Goal: Task Accomplishment & Management: Use online tool/utility

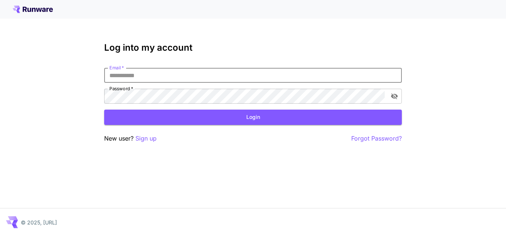
click at [189, 73] on input "Email   *" at bounding box center [253, 75] width 298 height 15
type input "**********"
click at [218, 112] on button "Login" at bounding box center [253, 116] width 298 height 15
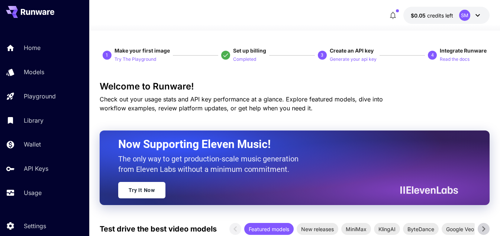
click at [478, 20] on div "SM" at bounding box center [470, 15] width 23 height 11
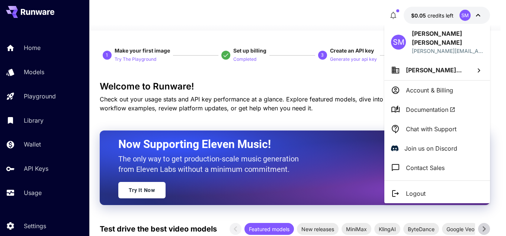
click at [425, 86] on p "Account & Billing" at bounding box center [429, 90] width 47 height 9
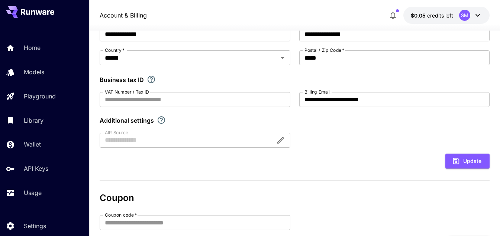
scroll to position [33, 0]
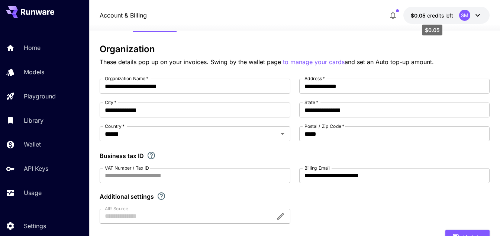
click at [441, 15] on span "credits left" at bounding box center [441, 15] width 26 height 6
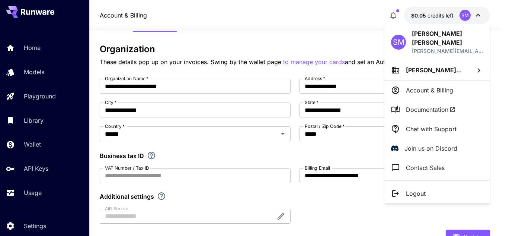
click at [423, 10] on div at bounding box center [253, 118] width 506 height 236
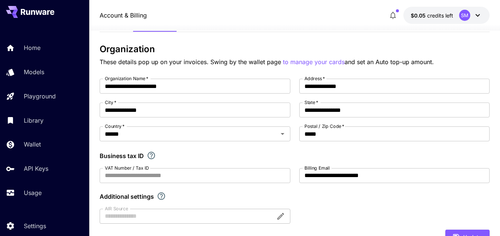
click at [34, 10] on icon at bounding box center [33, 12] width 4 height 5
click at [27, 10] on icon at bounding box center [28, 12] width 4 height 5
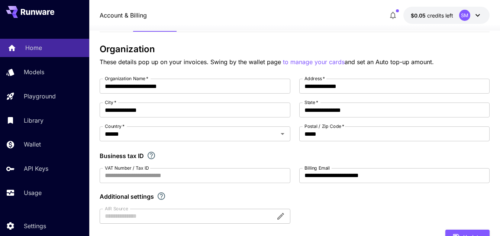
click at [33, 51] on p "Home" at bounding box center [33, 47] width 17 height 9
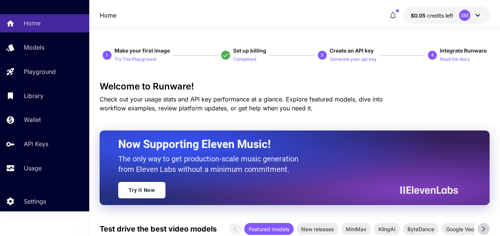
click at [483, 13] on button "$0.05 credits left SM" at bounding box center [447, 15] width 86 height 17
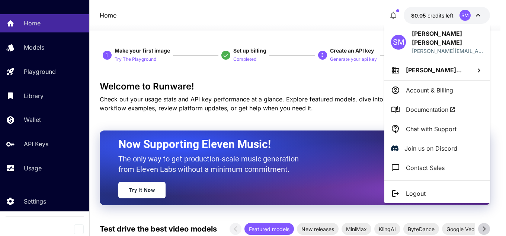
click at [435, 86] on p "Account & Billing" at bounding box center [429, 90] width 47 height 9
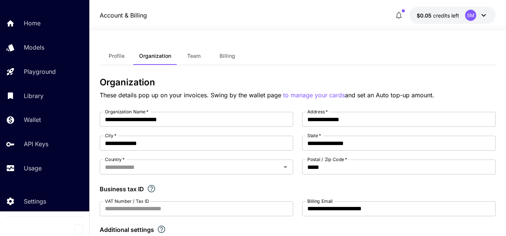
type input "******"
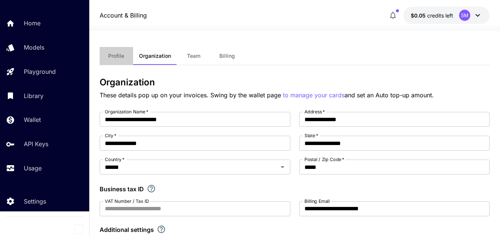
click at [113, 54] on span "Profile" at bounding box center [116, 55] width 16 height 7
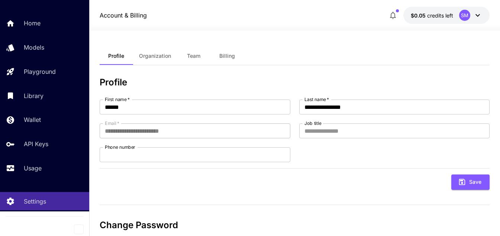
click at [235, 54] on button "Billing" at bounding box center [227, 56] width 33 height 18
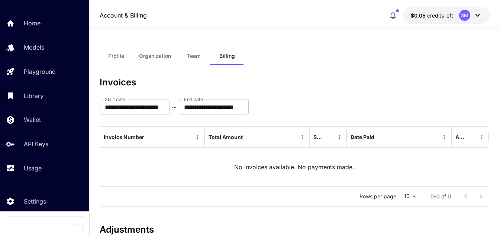
click at [208, 58] on button "Team" at bounding box center [193, 56] width 33 height 18
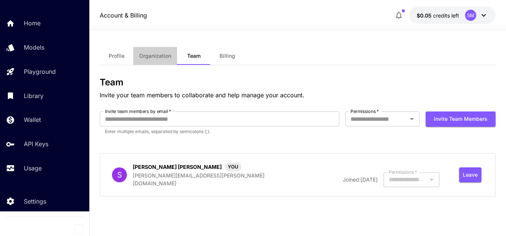
click at [157, 57] on span "Organization" at bounding box center [155, 55] width 32 height 7
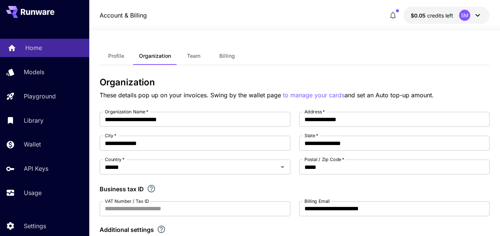
click at [39, 44] on p "Home" at bounding box center [33, 47] width 17 height 9
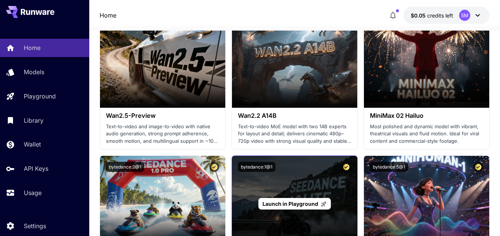
scroll to position [149, 0]
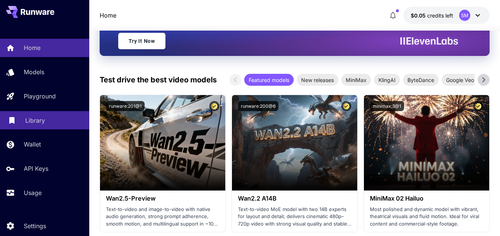
click at [23, 122] on link "Library" at bounding box center [44, 120] width 89 height 18
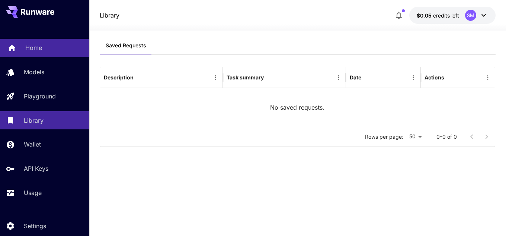
click at [24, 43] on link "Home" at bounding box center [44, 48] width 89 height 18
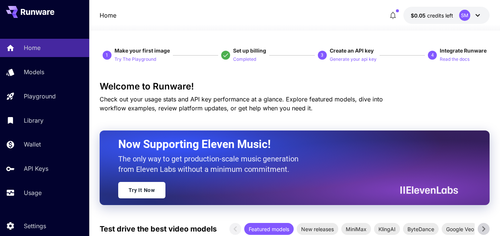
click at [34, 21] on div at bounding box center [44, 12] width 89 height 24
click at [36, 13] on icon at bounding box center [37, 12] width 33 height 6
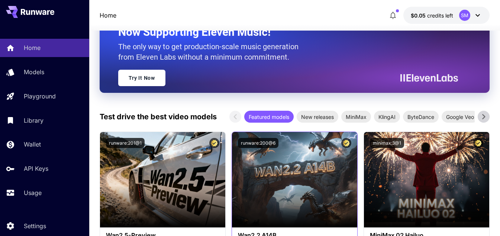
scroll to position [112, 0]
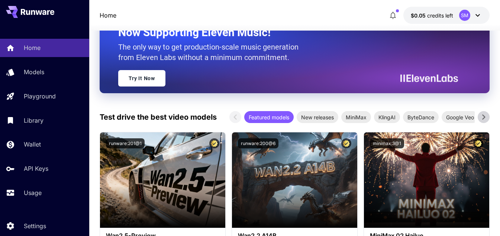
click at [485, 116] on icon at bounding box center [483, 116] width 11 height 11
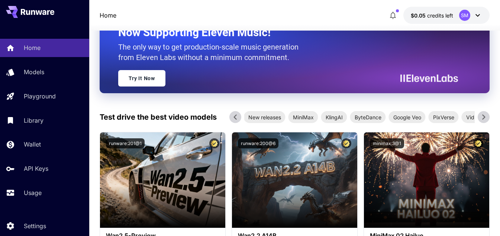
click at [485, 116] on icon at bounding box center [483, 116] width 11 height 11
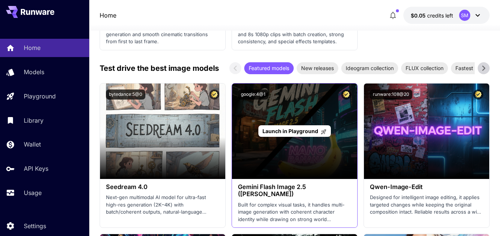
scroll to position [1265, 0]
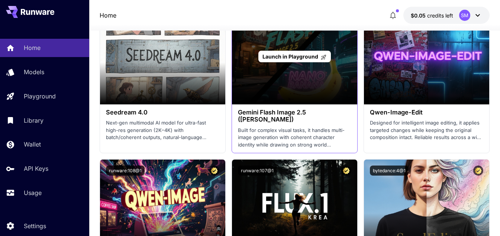
click at [282, 51] on div "Launch in Playground" at bounding box center [295, 57] width 73 height 12
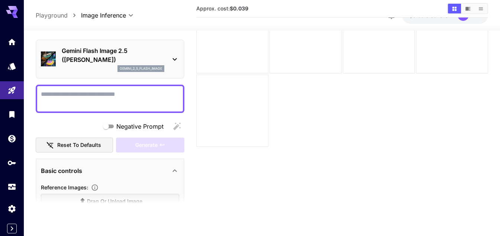
click at [12, 9] on icon at bounding box center [12, 10] width 12 height 8
click at [15, 230] on icon "Expand sidebar" at bounding box center [11, 228] width 9 height 9
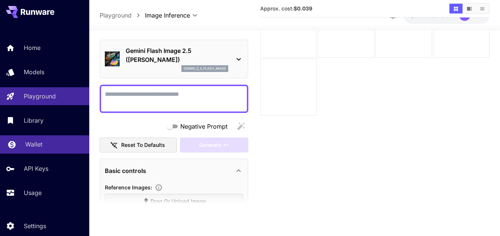
click at [38, 146] on p "Wallet" at bounding box center [33, 144] width 17 height 9
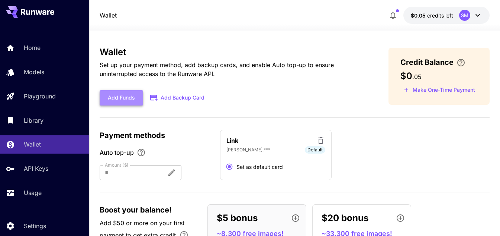
click at [125, 97] on button "Add Funds" at bounding box center [122, 97] width 44 height 15
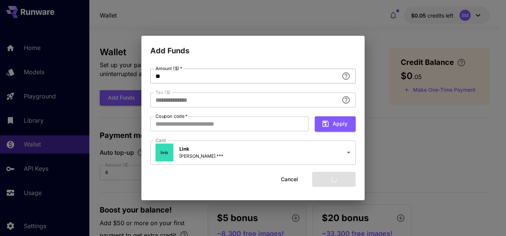
type input "****"
click at [219, 79] on input "**" at bounding box center [244, 75] width 188 height 15
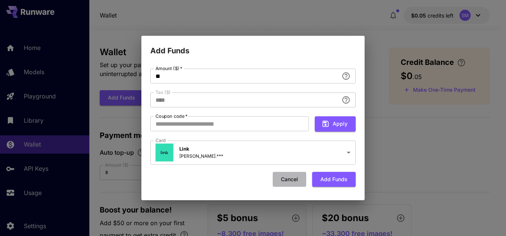
click at [292, 179] on button "Cancel" at bounding box center [289, 179] width 33 height 15
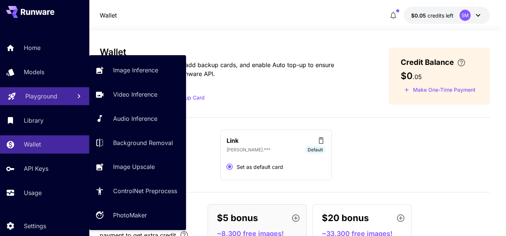
click at [38, 92] on p "Playground" at bounding box center [41, 96] width 32 height 9
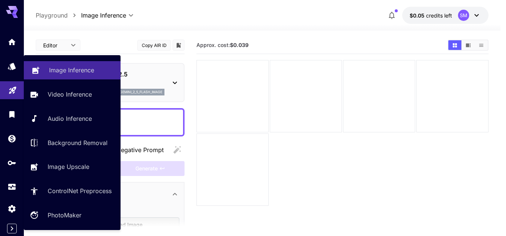
click at [64, 68] on p "Image Inference" at bounding box center [71, 69] width 45 height 9
click at [65, 76] on link "Image Inference" at bounding box center [72, 70] width 97 height 18
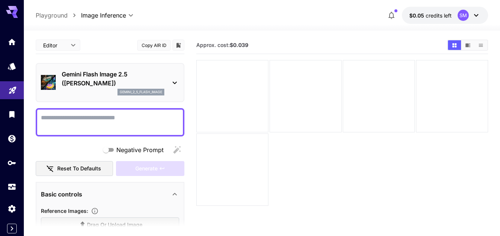
click at [129, 15] on body "**********" at bounding box center [250, 147] width 500 height 294
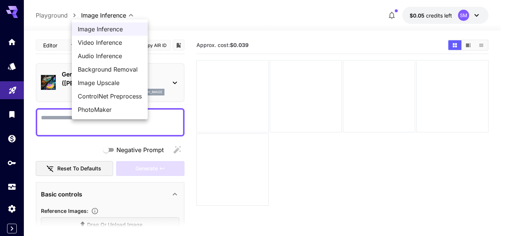
click at [176, 16] on div at bounding box center [253, 118] width 506 height 236
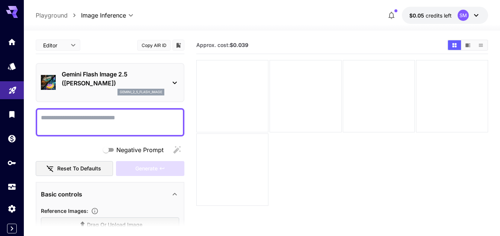
click at [153, 75] on p "Gemini Flash Image 2.5 ([PERSON_NAME])" at bounding box center [113, 79] width 103 height 18
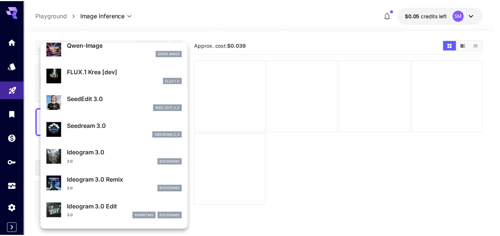
scroll to position [149, 0]
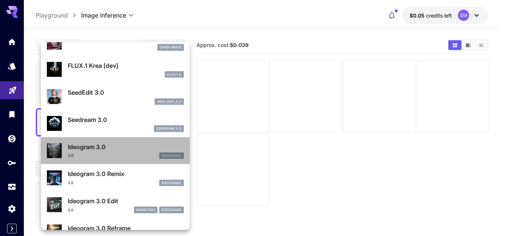
click at [125, 154] on div "3.0 ideogram3" at bounding box center [126, 155] width 116 height 7
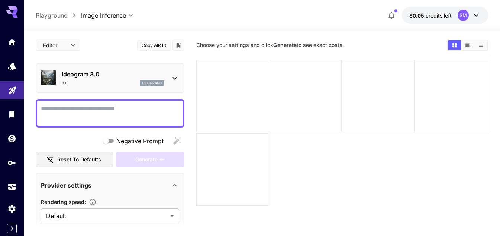
click at [149, 112] on textarea "Negative Prompt" at bounding box center [110, 113] width 138 height 18
click at [153, 46] on button "Copy AIR ID" at bounding box center [153, 45] width 33 height 11
click at [394, 15] on icon "button" at bounding box center [391, 15] width 9 height 9
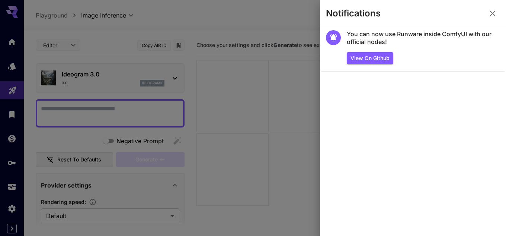
click at [490, 13] on icon "button" at bounding box center [492, 13] width 9 height 9
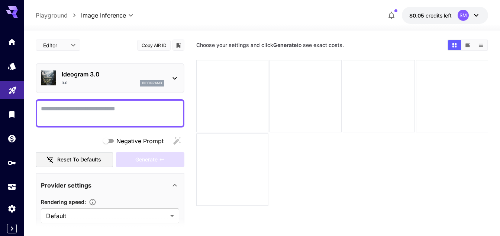
click at [477, 15] on icon at bounding box center [476, 15] width 9 height 9
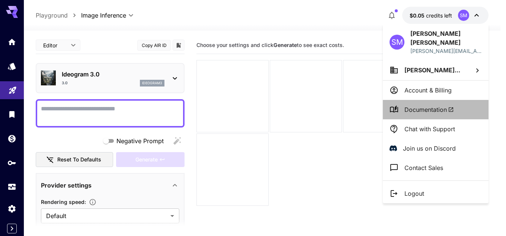
click at [425, 105] on span "Documentation" at bounding box center [428, 109] width 49 height 9
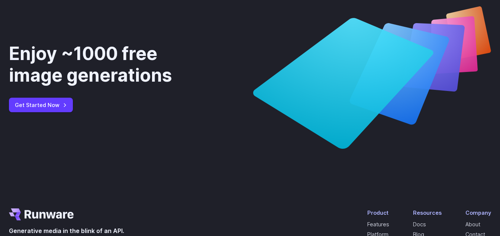
scroll to position [2790, 0]
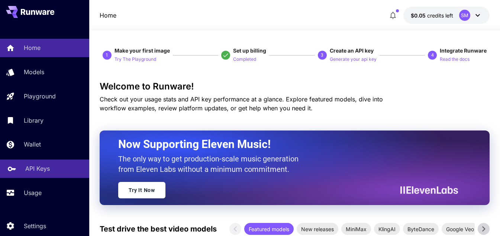
click at [36, 165] on p "API Keys" at bounding box center [37, 168] width 25 height 9
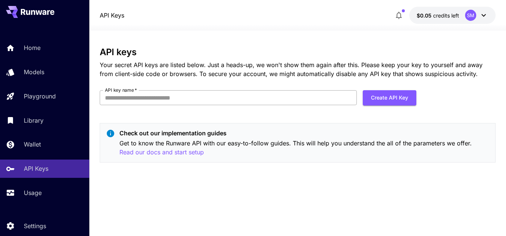
click at [331, 95] on input "API key name   *" at bounding box center [228, 97] width 257 height 15
type input "********"
click at [403, 94] on button "Create API Key" at bounding box center [390, 97] width 54 height 15
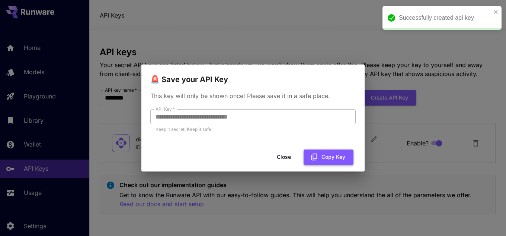
click at [318, 156] on icon "button" at bounding box center [314, 157] width 8 height 8
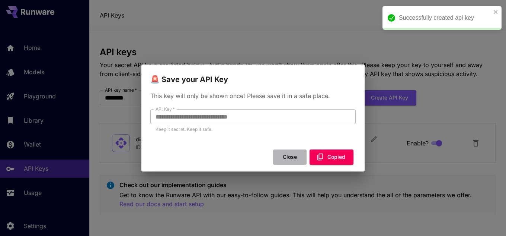
click at [292, 156] on button "Close" at bounding box center [289, 156] width 33 height 15
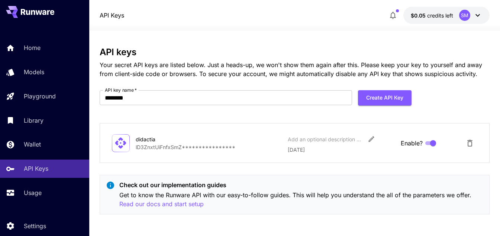
scroll to position [1, 0]
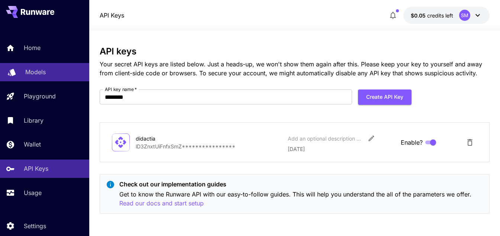
click at [18, 72] on link "Models" at bounding box center [44, 72] width 89 height 18
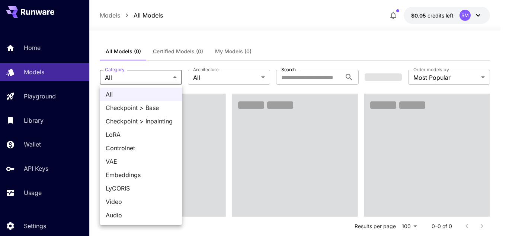
click at [195, 63] on div at bounding box center [253, 118] width 506 height 236
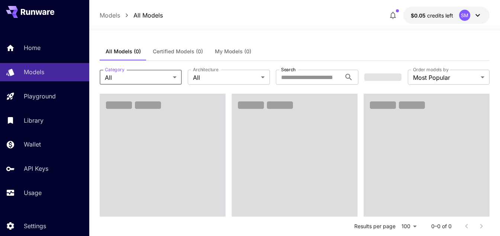
click at [195, 27] on div at bounding box center [294, 26] width 411 height 9
